Goal: Task Accomplishment & Management: Manage account settings

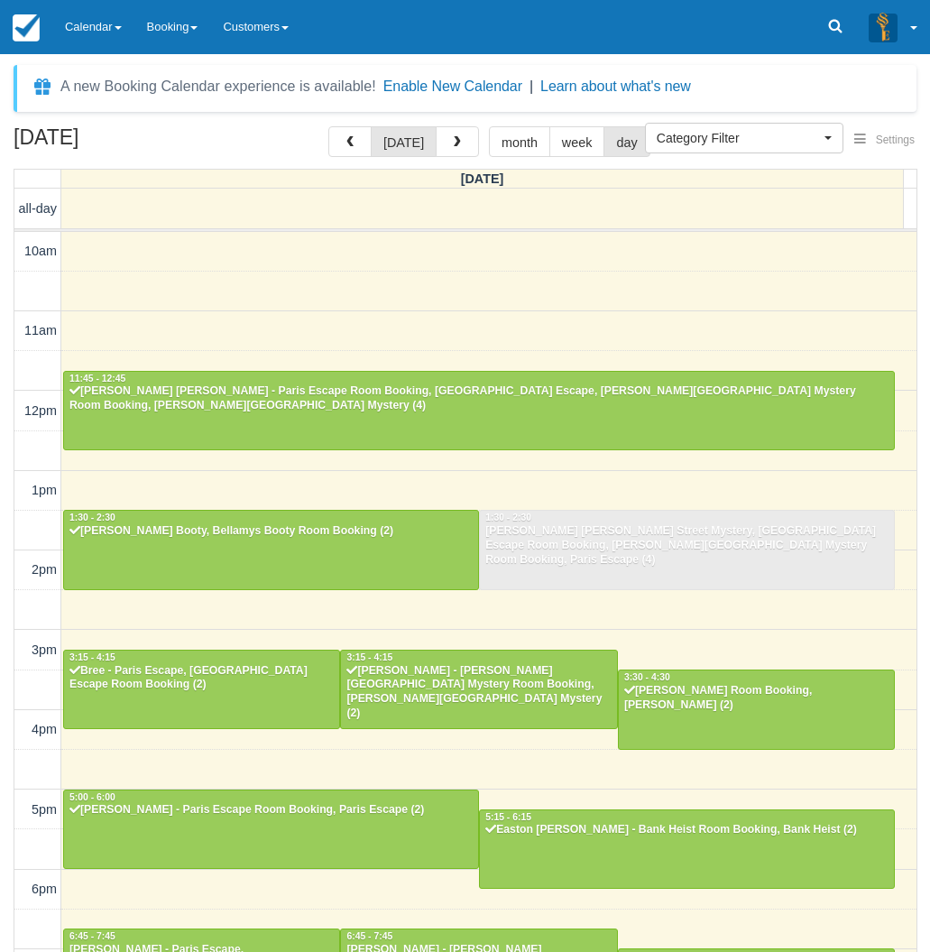
select select
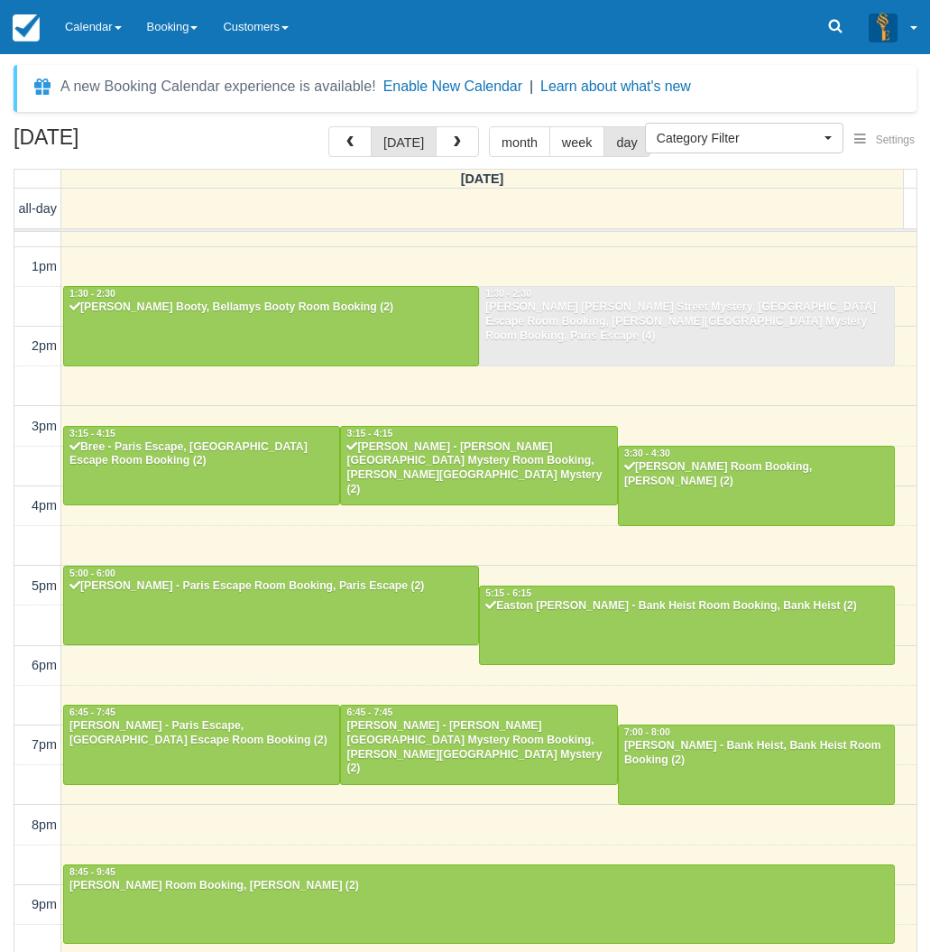
click at [3, 690] on div "August 16, 2025 today month week day Saturday all-day 10am 11am 12pm 1pm 2pm 3p…" at bounding box center [465, 565] width 930 height 879
click at [119, 42] on link "Calendar" at bounding box center [93, 27] width 82 height 54
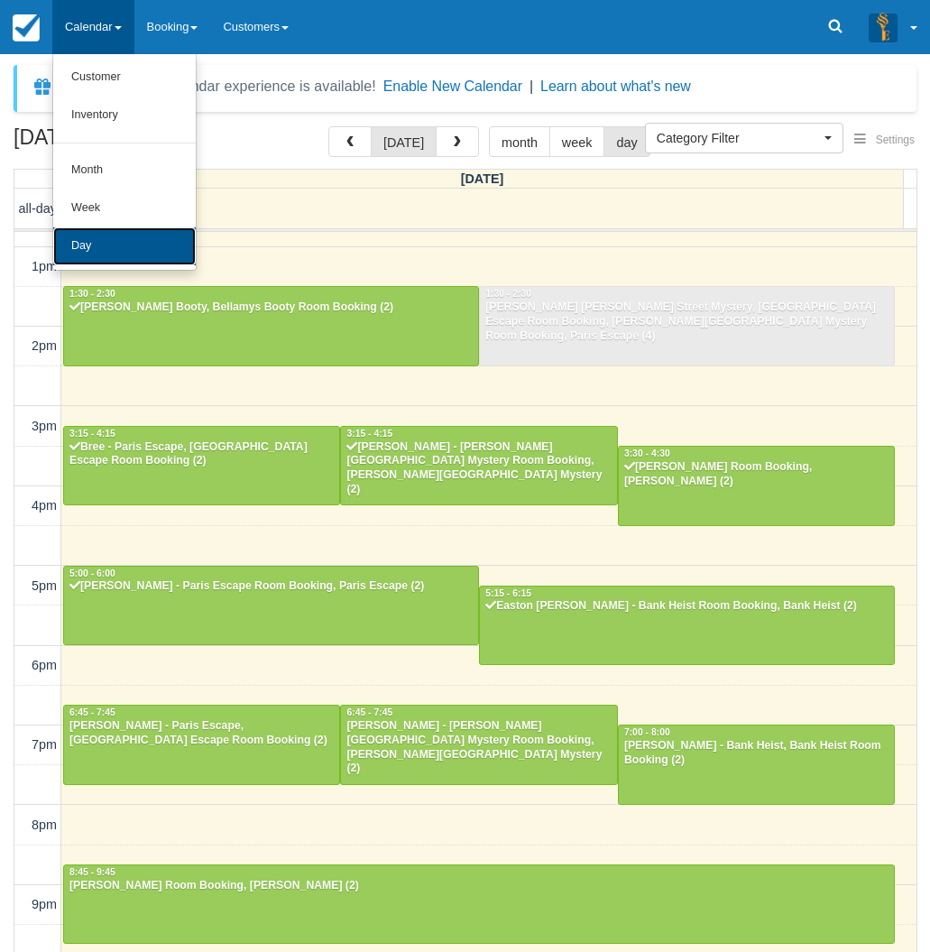
click at [88, 246] on link "Day" at bounding box center [124, 246] width 143 height 38
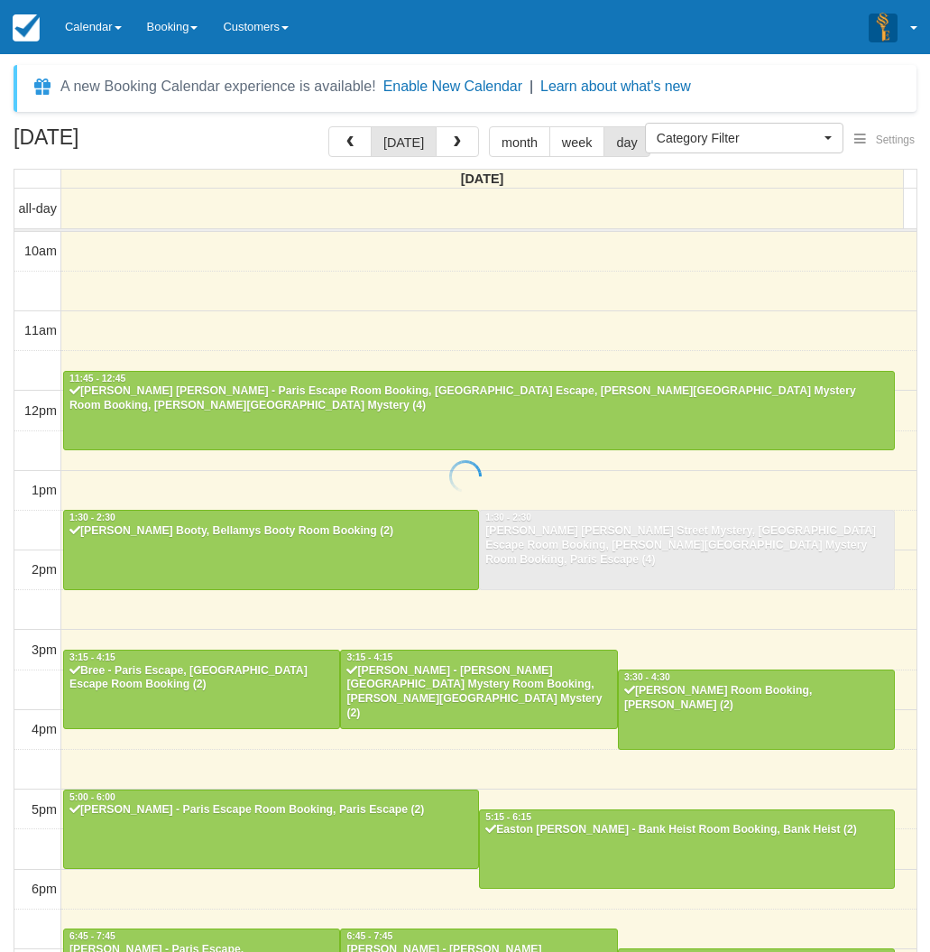
select select
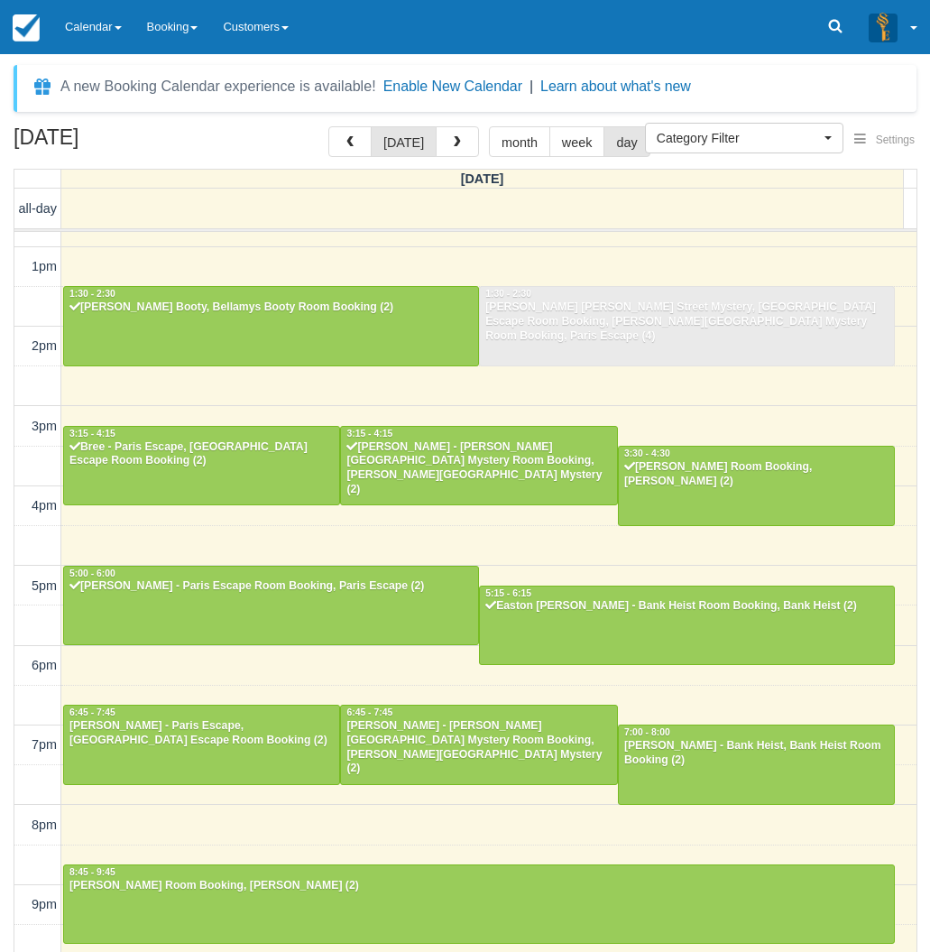
scroll to position [223, 0]
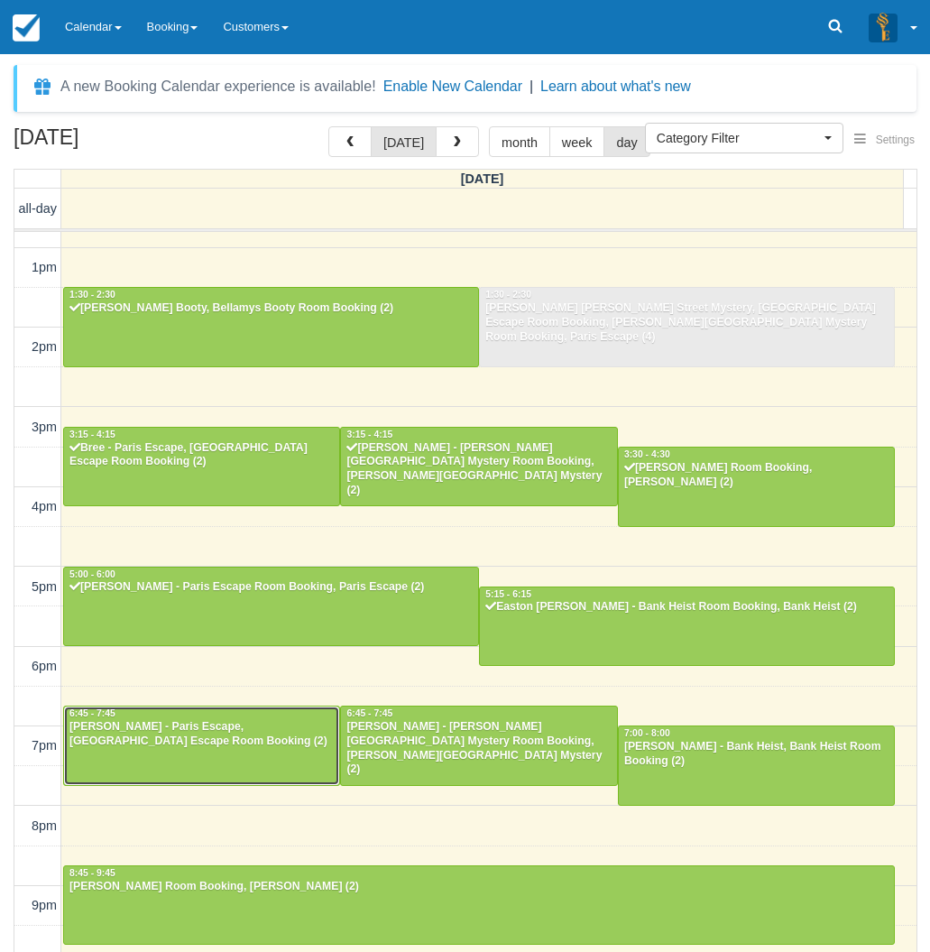
click at [222, 745] on div "[PERSON_NAME] - Paris Escape, [GEOGRAPHIC_DATA] Escape Room Booking (2)" at bounding box center [202, 734] width 266 height 29
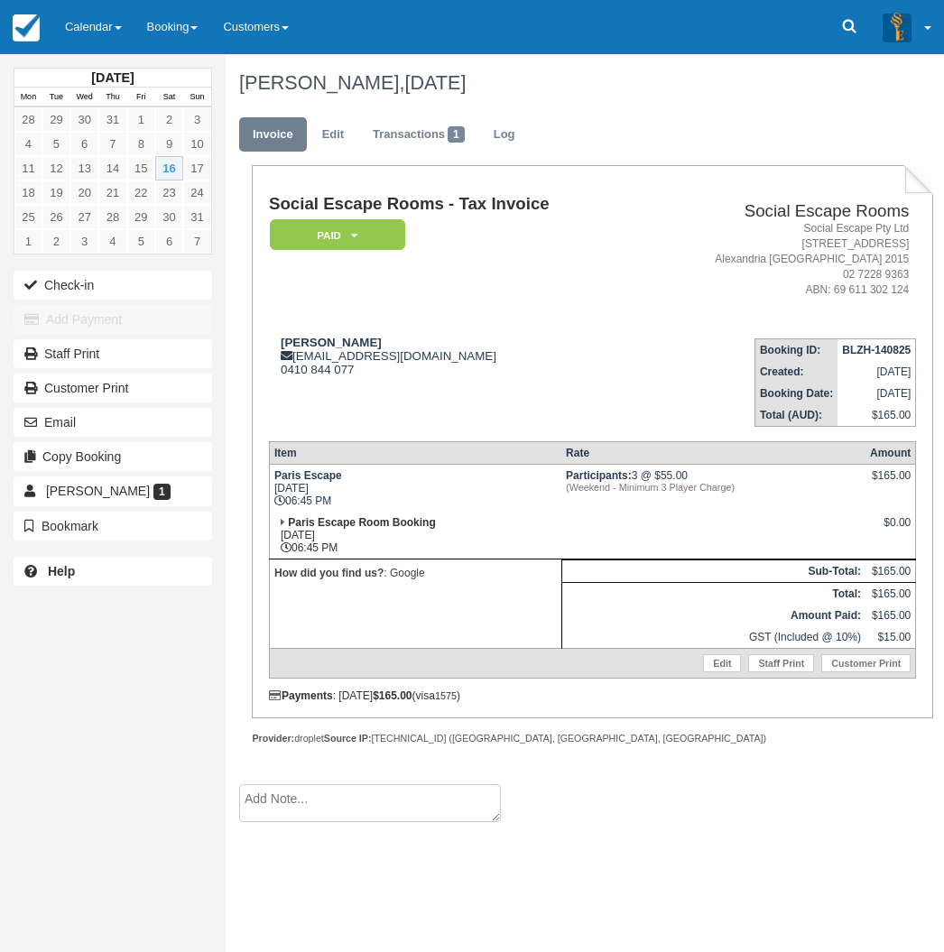
click at [40, 701] on div "August 2025 Mon Tue Wed Thu Fri Sat Sun 28 29 30 31 1 2 3 4 5 6 7 8 9 10 11 12 …" at bounding box center [113, 476] width 226 height 952
click at [40, 654] on div "August 2025 Mon Tue Wed Thu Fri Sat Sun 28 29 30 31 1 2 3 4 5 6 7 8 9 10 11 12 …" at bounding box center [113, 476] width 226 height 952
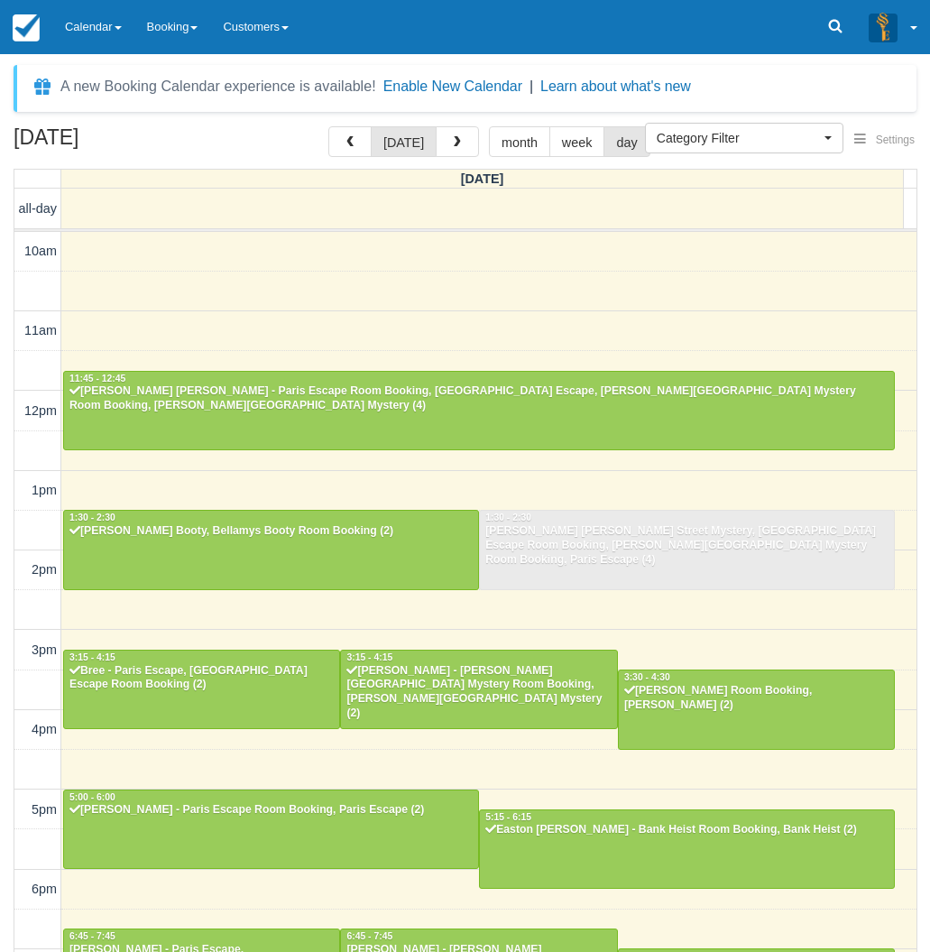
select select
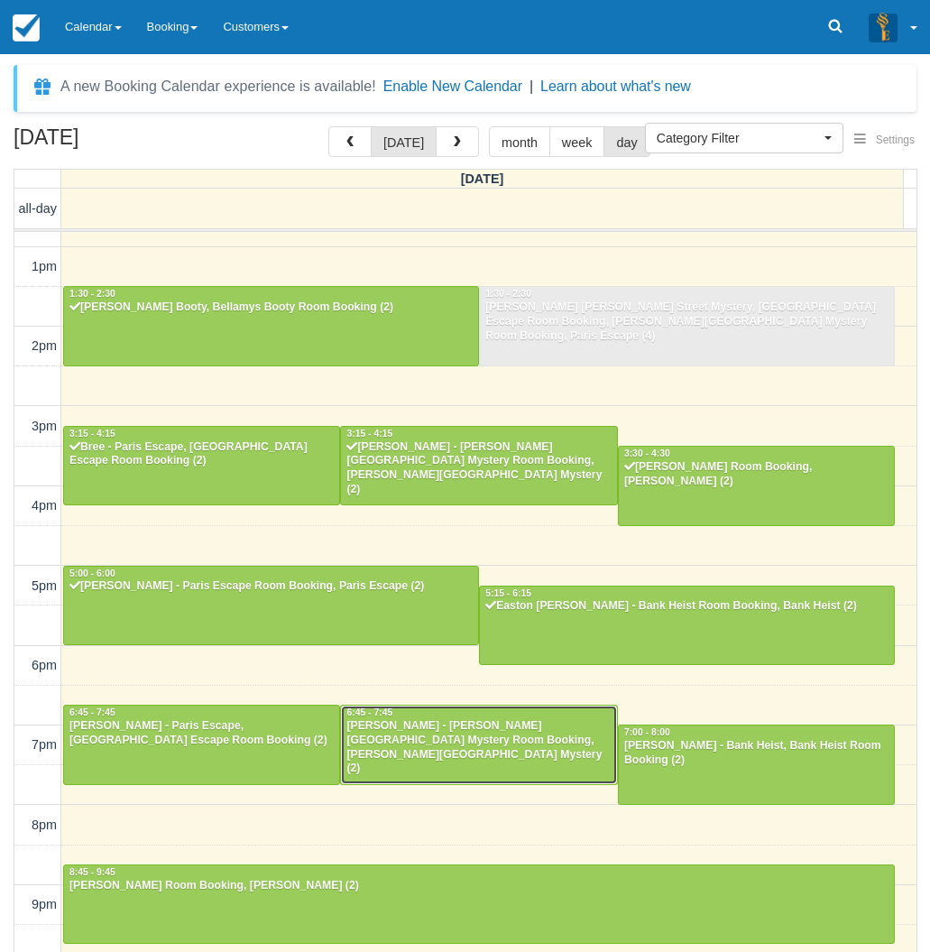
click at [520, 751] on div at bounding box center [478, 745] width 275 height 78
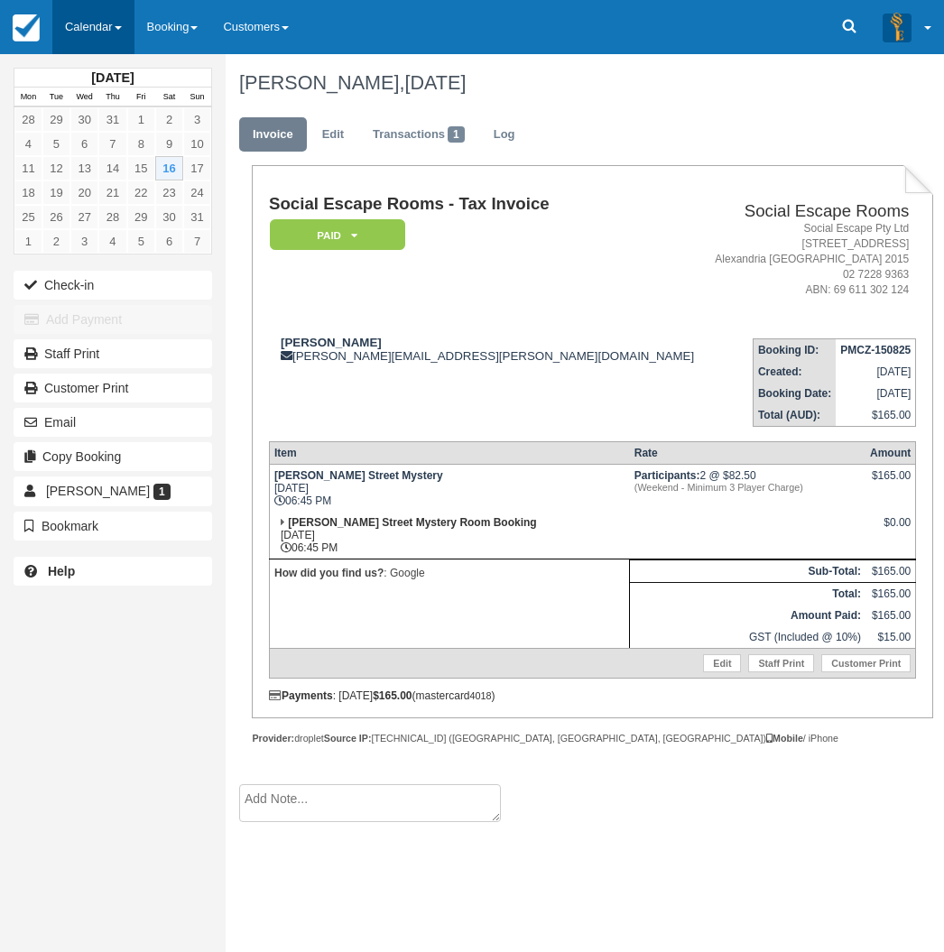
click at [83, 28] on link "Calendar" at bounding box center [93, 27] width 82 height 54
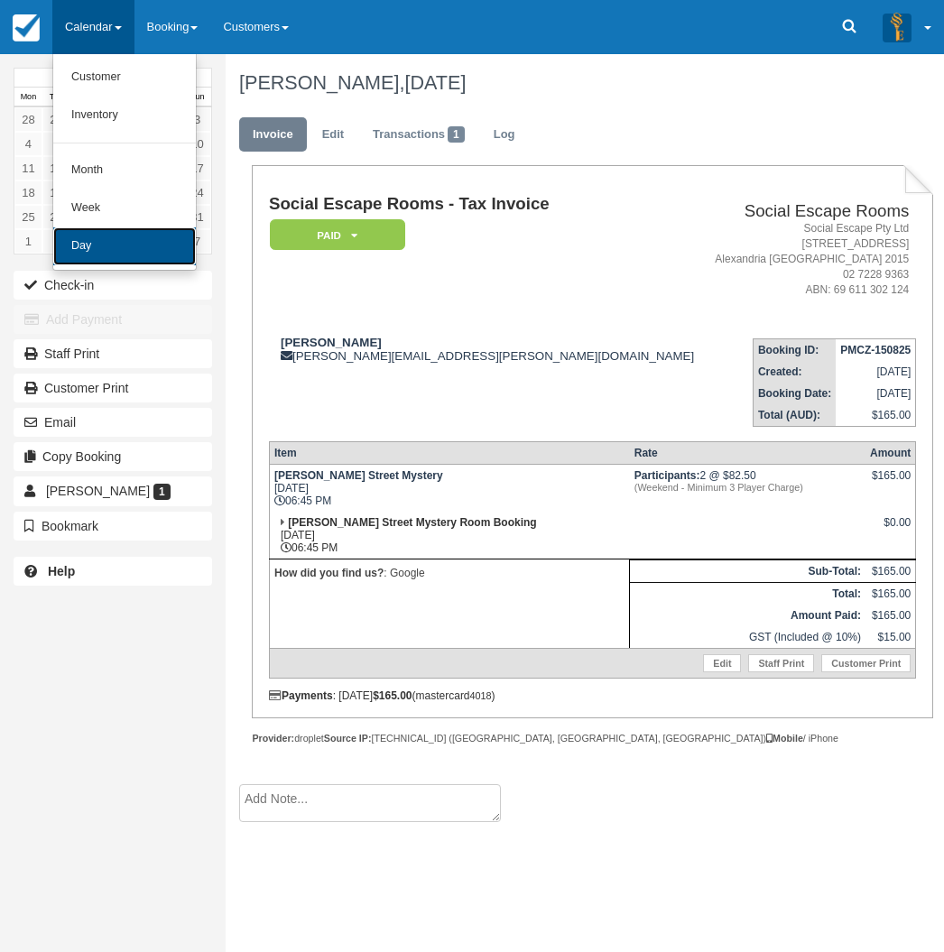
click at [104, 239] on link "Day" at bounding box center [124, 246] width 143 height 38
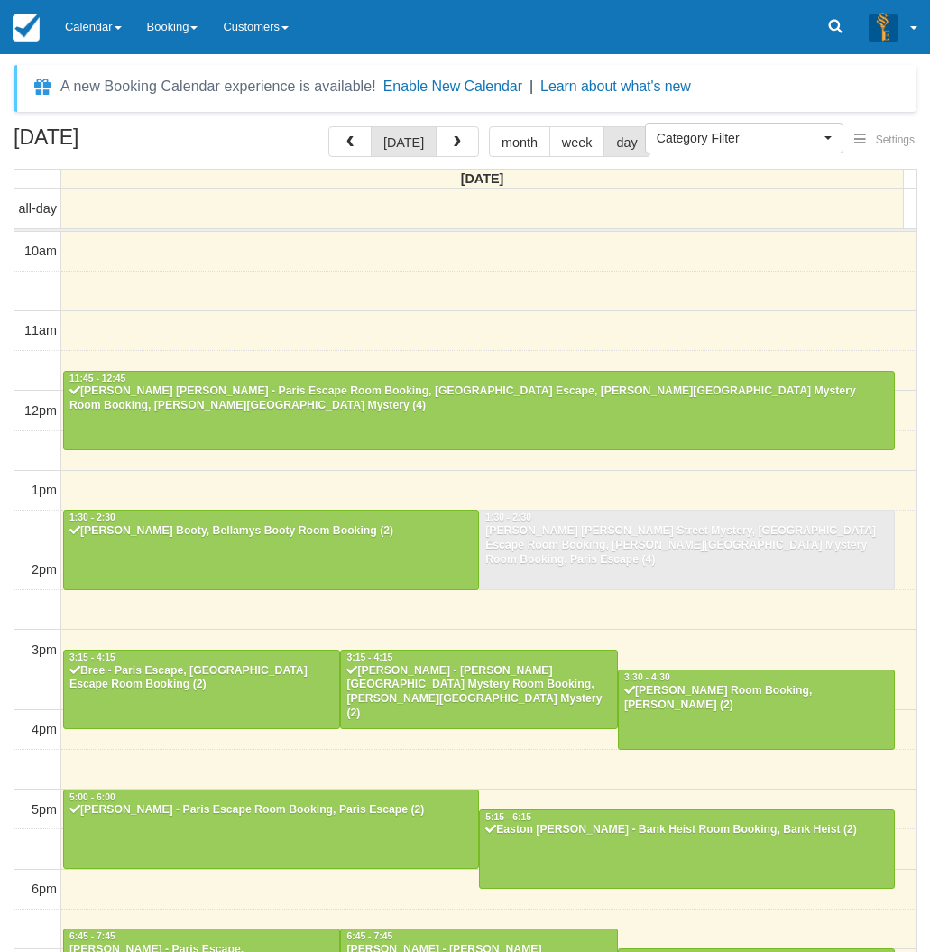
select select
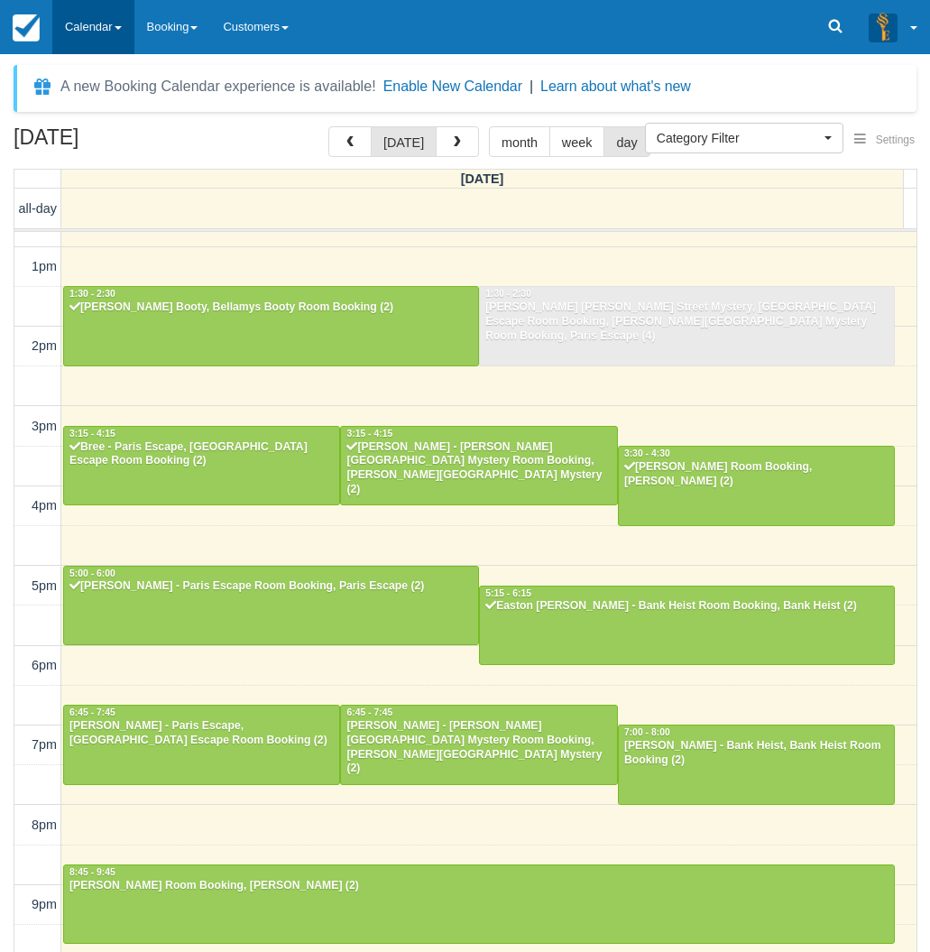
click at [116, 22] on link "Calendar" at bounding box center [93, 27] width 82 height 54
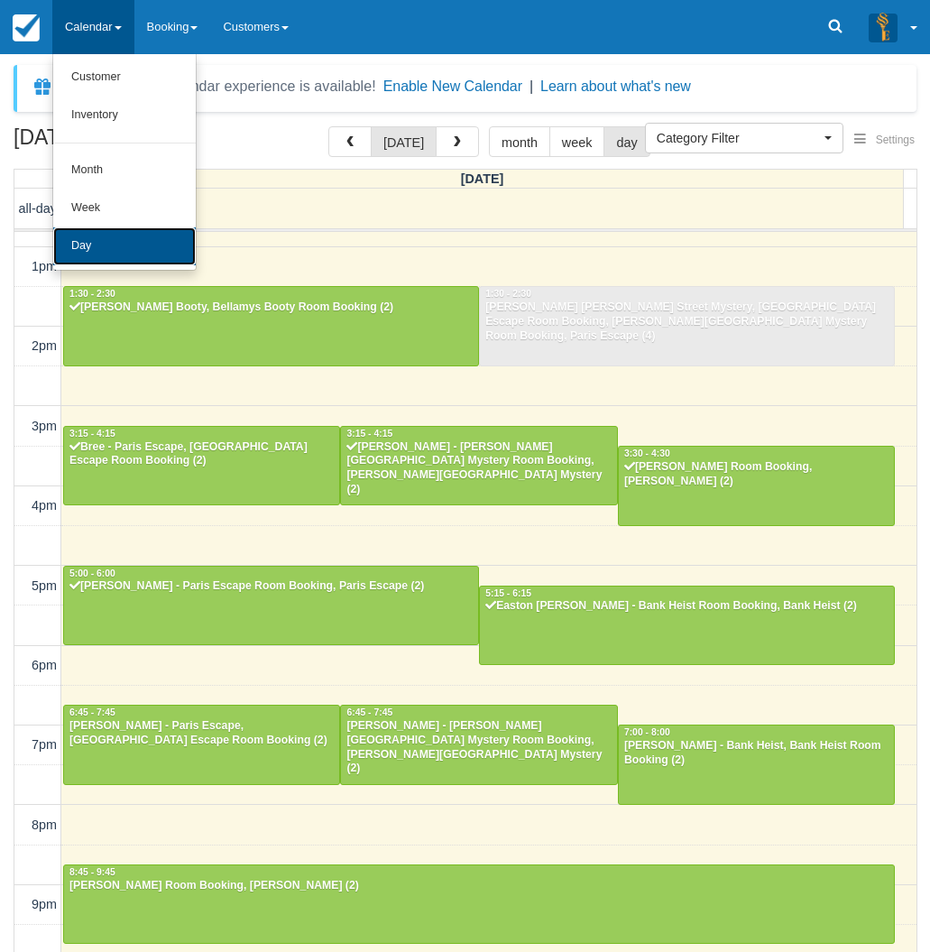
click at [107, 256] on link "Day" at bounding box center [124, 246] width 143 height 38
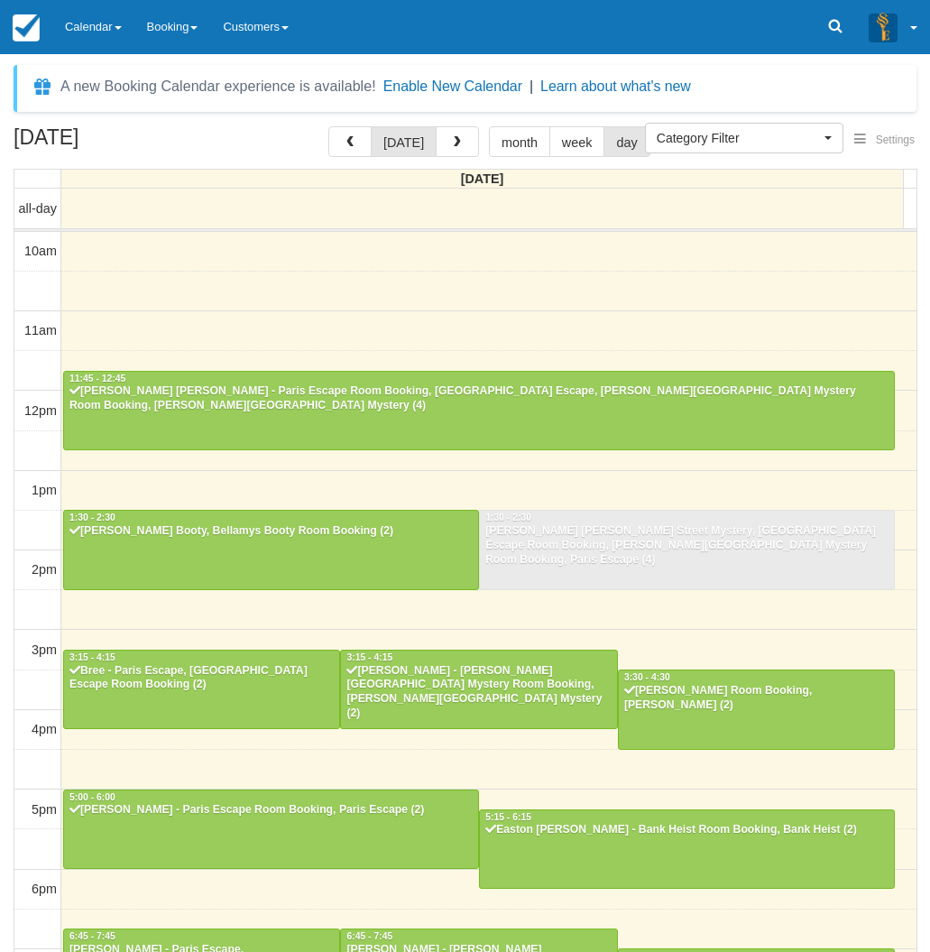
select select
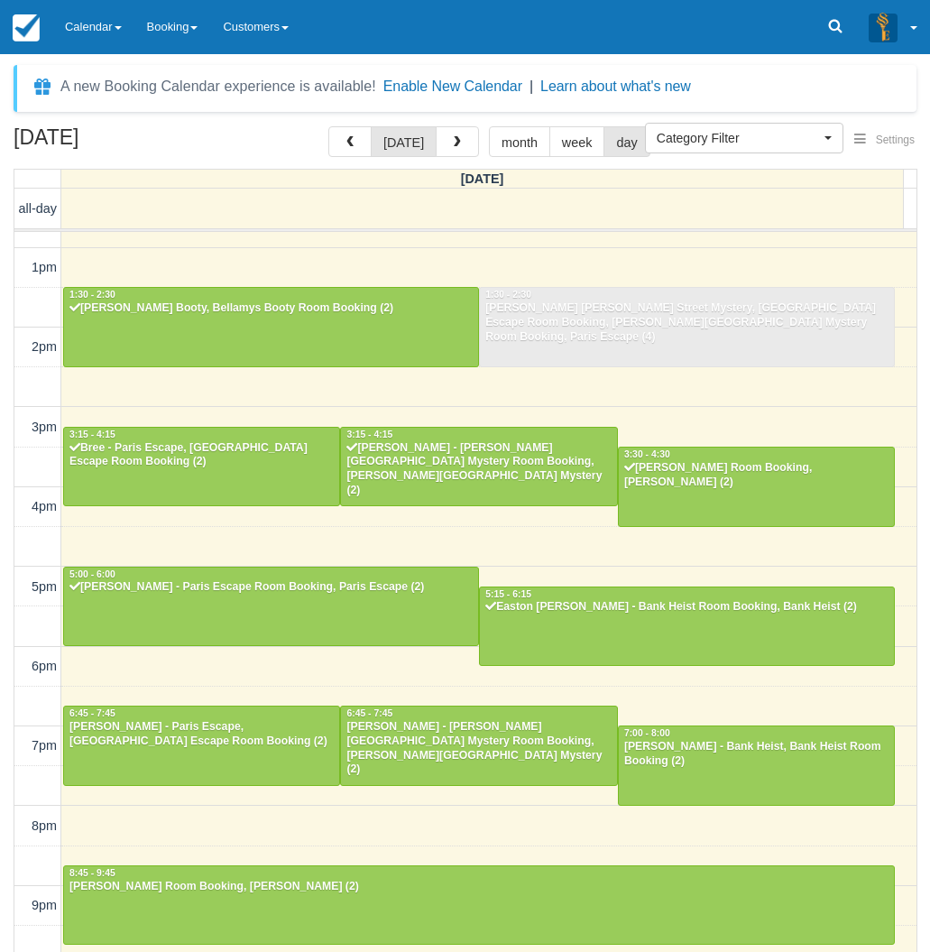
scroll to position [58, 0]
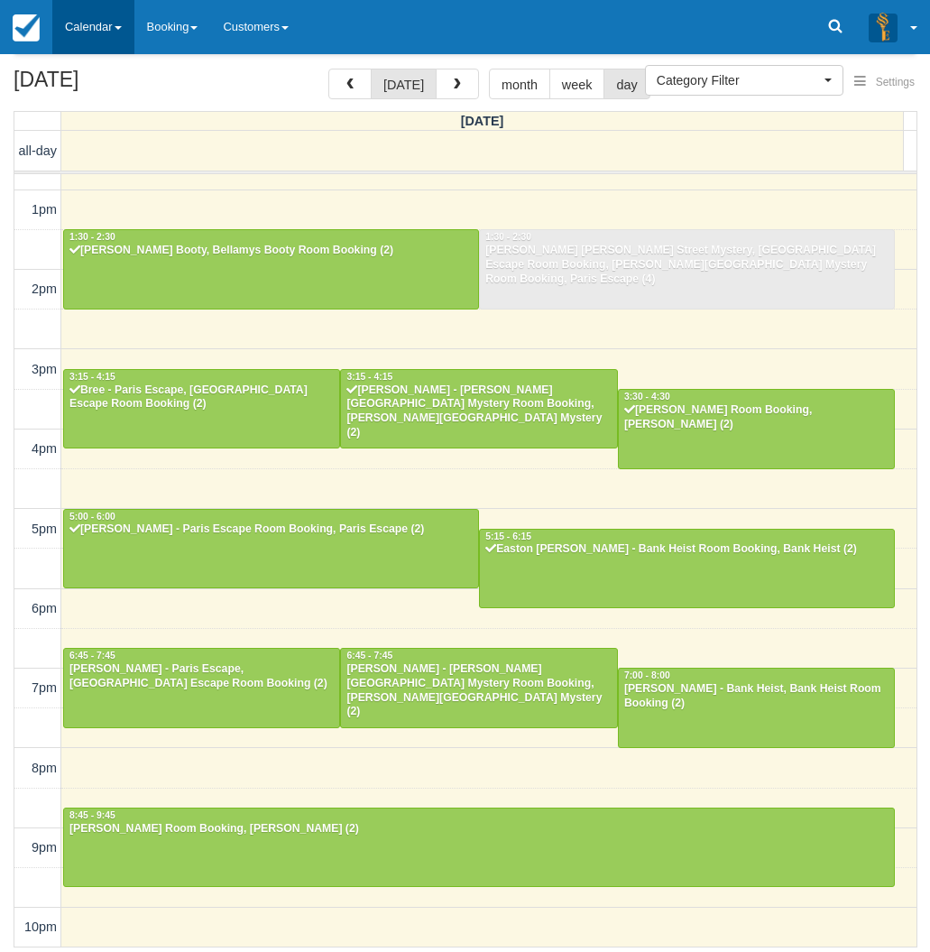
click at [84, 26] on link "Calendar" at bounding box center [93, 27] width 82 height 54
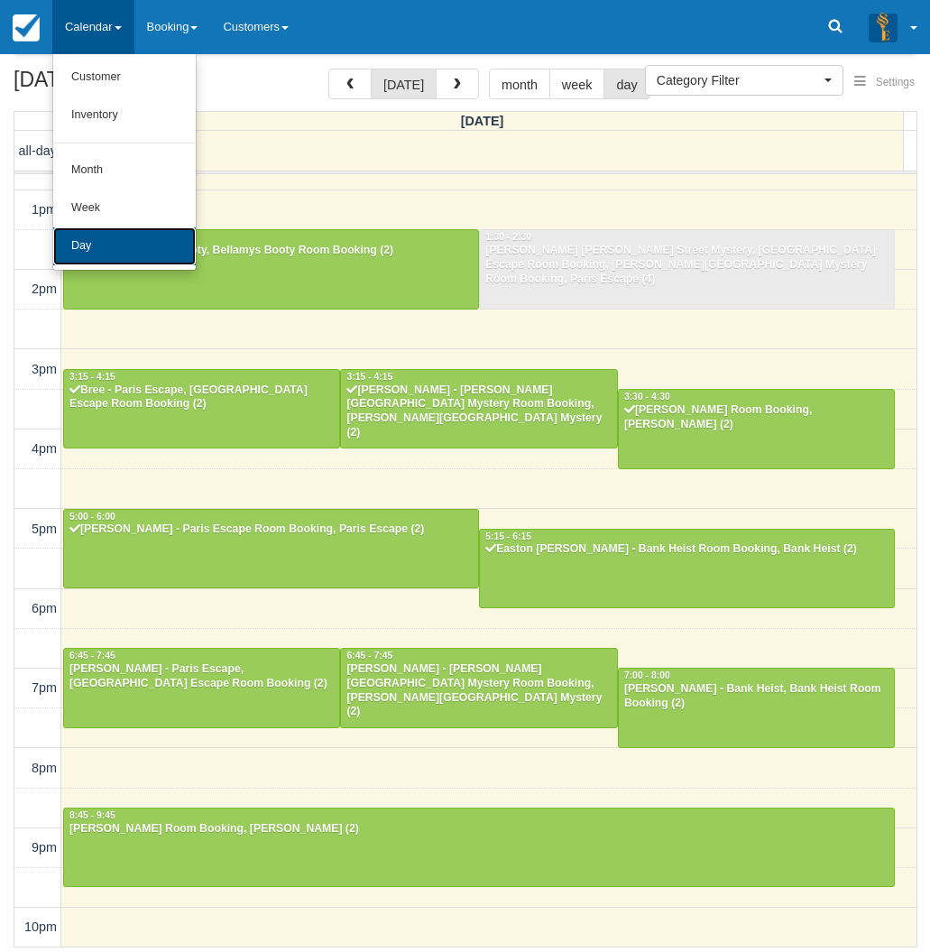
click at [116, 236] on link "Day" at bounding box center [124, 246] width 143 height 38
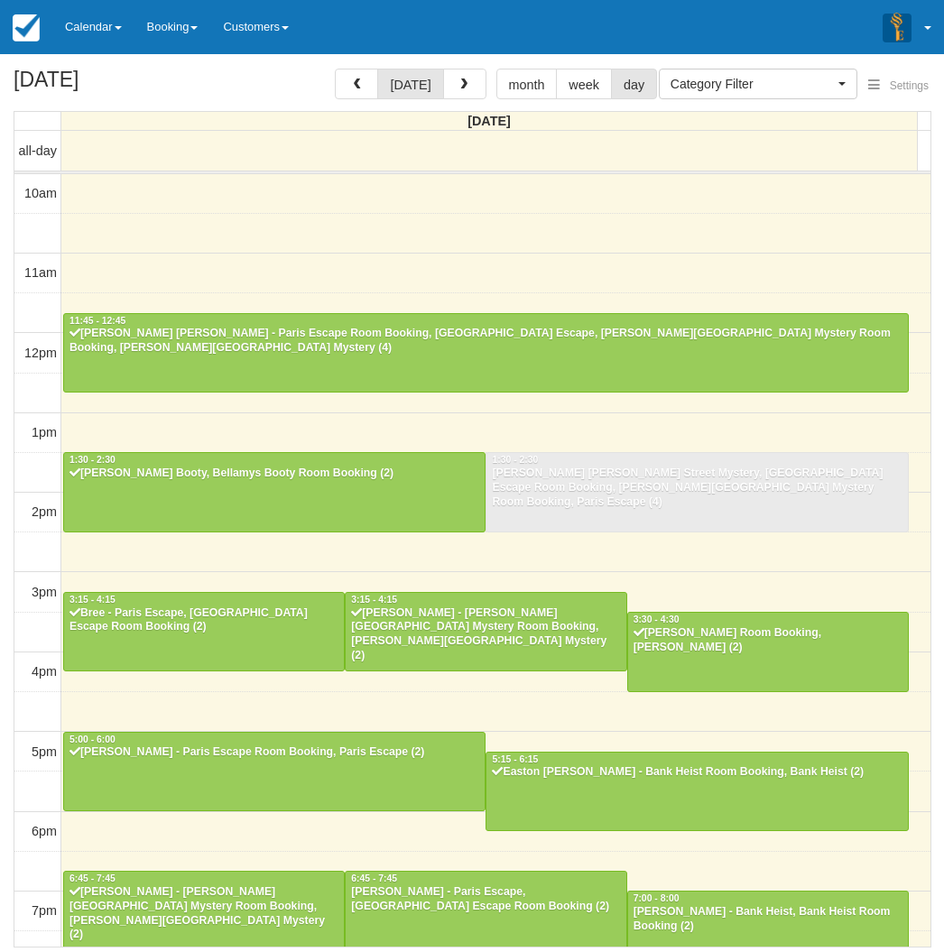
select select
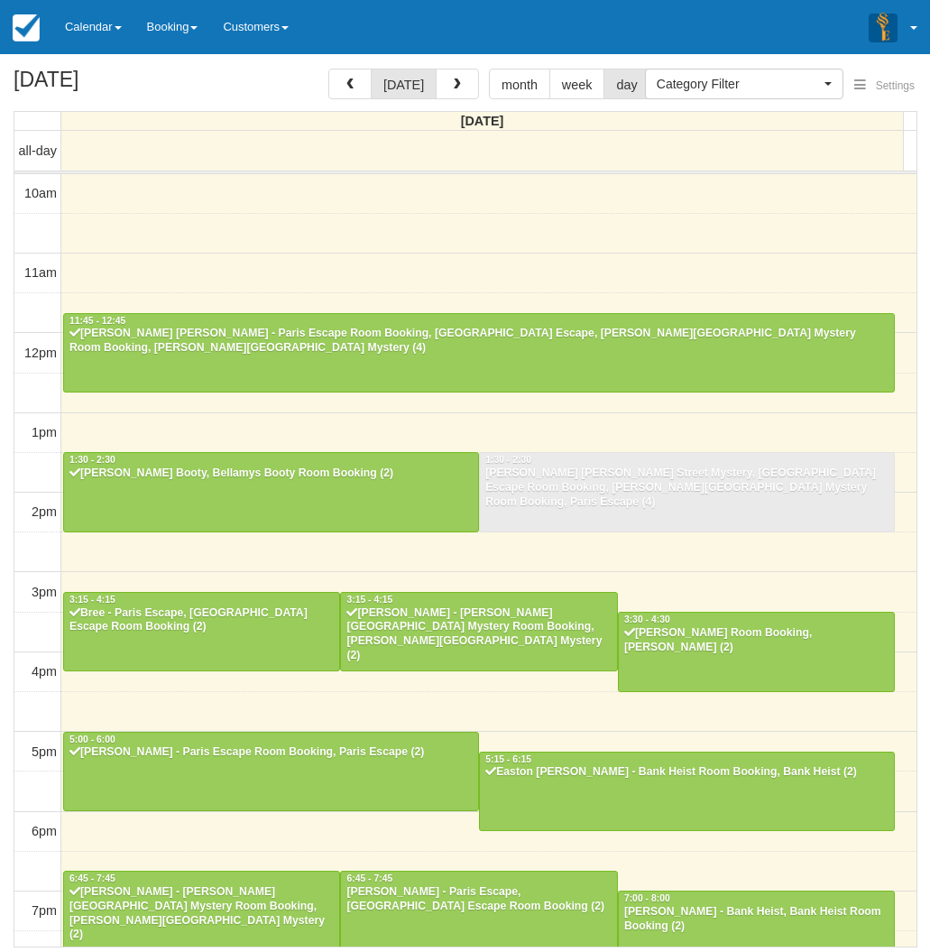
scroll to position [224, 0]
